Goal: Information Seeking & Learning: Learn about a topic

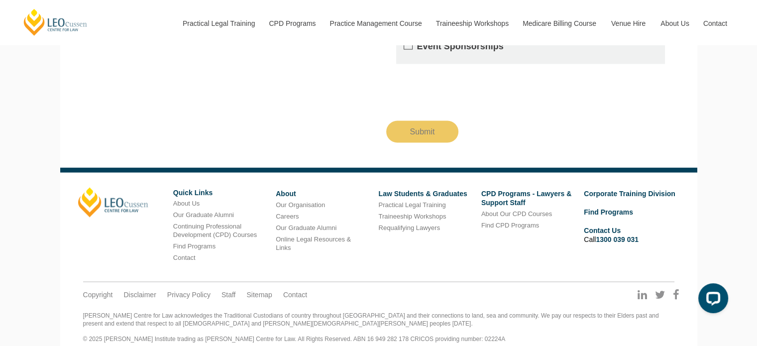
scroll to position [1856, 0]
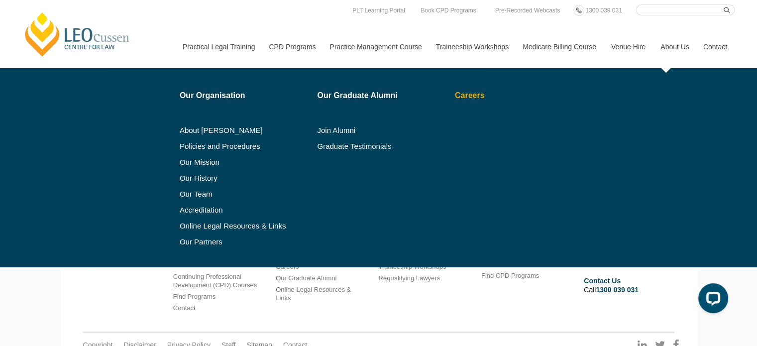
click at [456, 97] on link "Careers" at bounding box center [511, 96] width 113 height 8
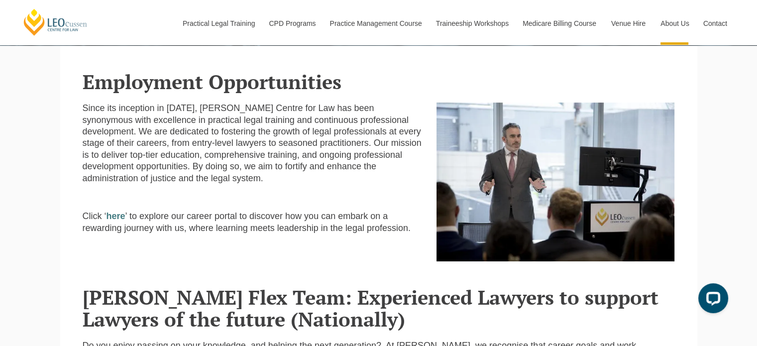
scroll to position [199, 0]
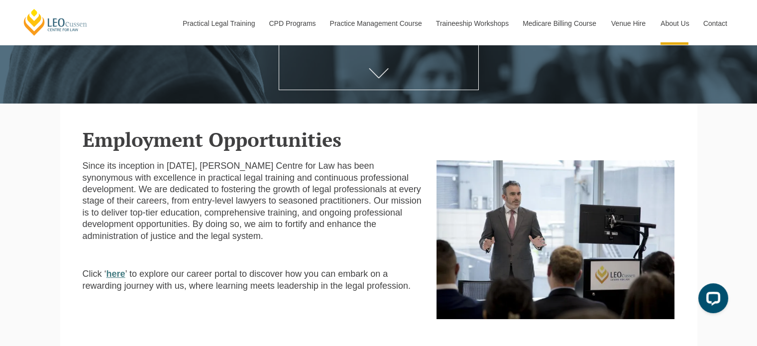
click at [112, 273] on strong "here" at bounding box center [116, 274] width 19 height 10
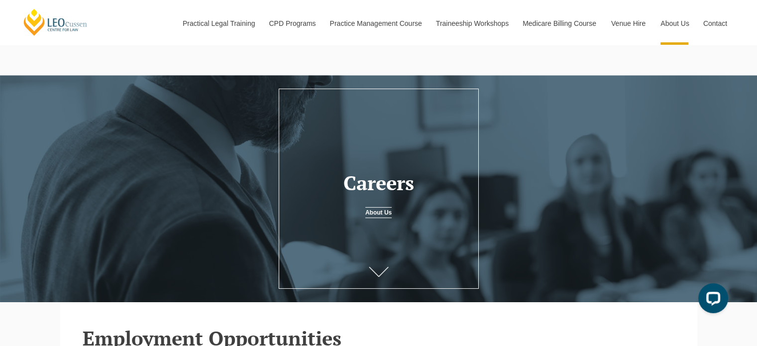
scroll to position [0, 0]
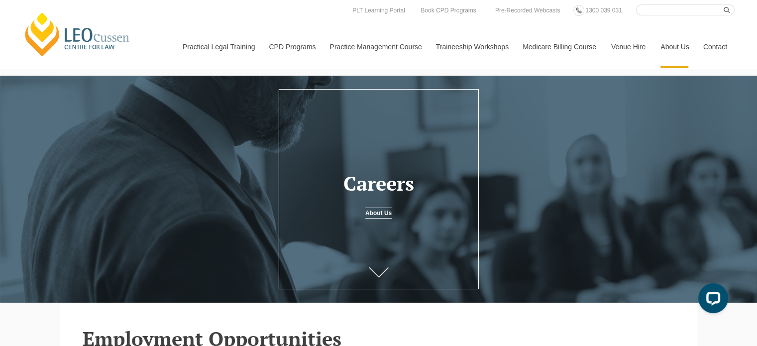
click at [375, 214] on link "About Us" at bounding box center [378, 213] width 26 height 11
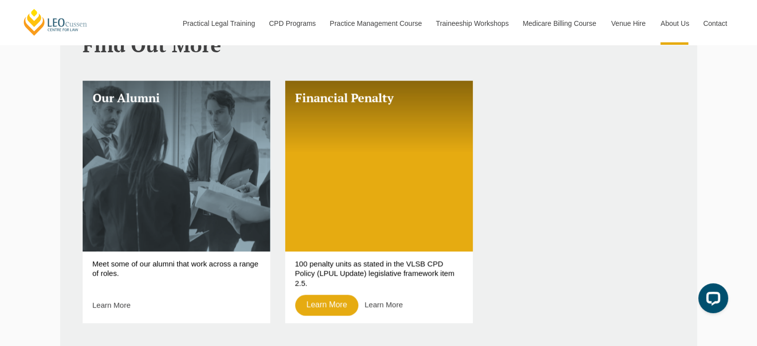
scroll to position [797, 0]
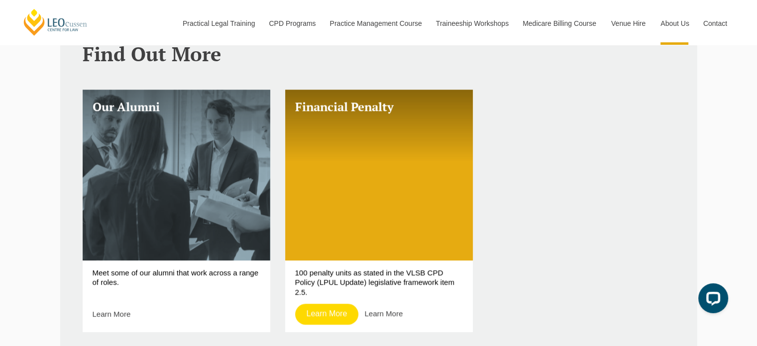
click at [334, 304] on link "Learn More" at bounding box center [327, 314] width 64 height 21
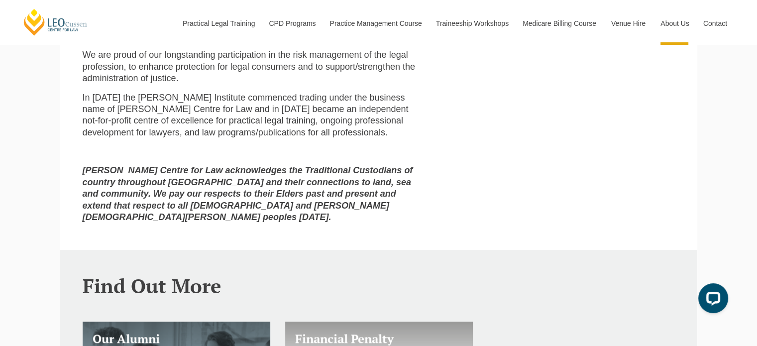
scroll to position [548, 0]
